Goal: Find specific page/section: Find specific page/section

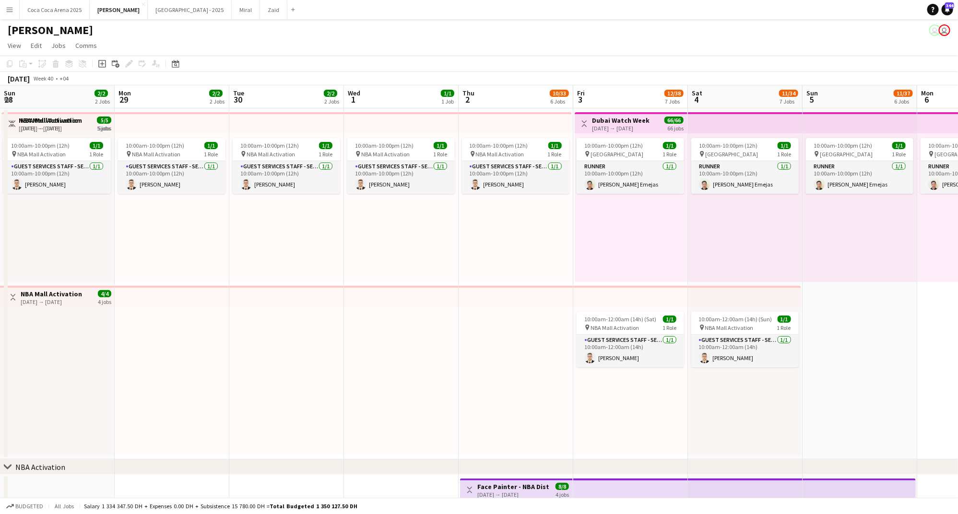
scroll to position [0, 336]
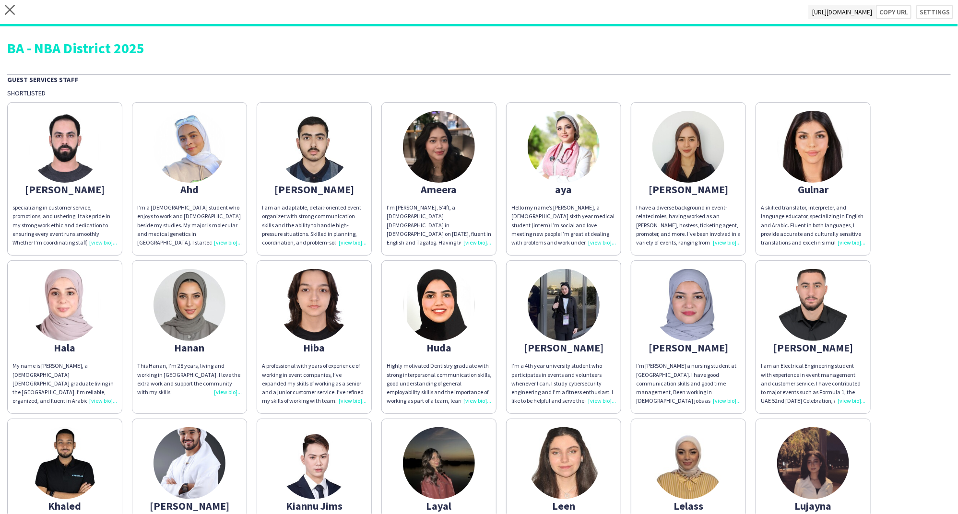
scroll to position [392, 0]
